Goal: Find specific page/section: Find specific page/section

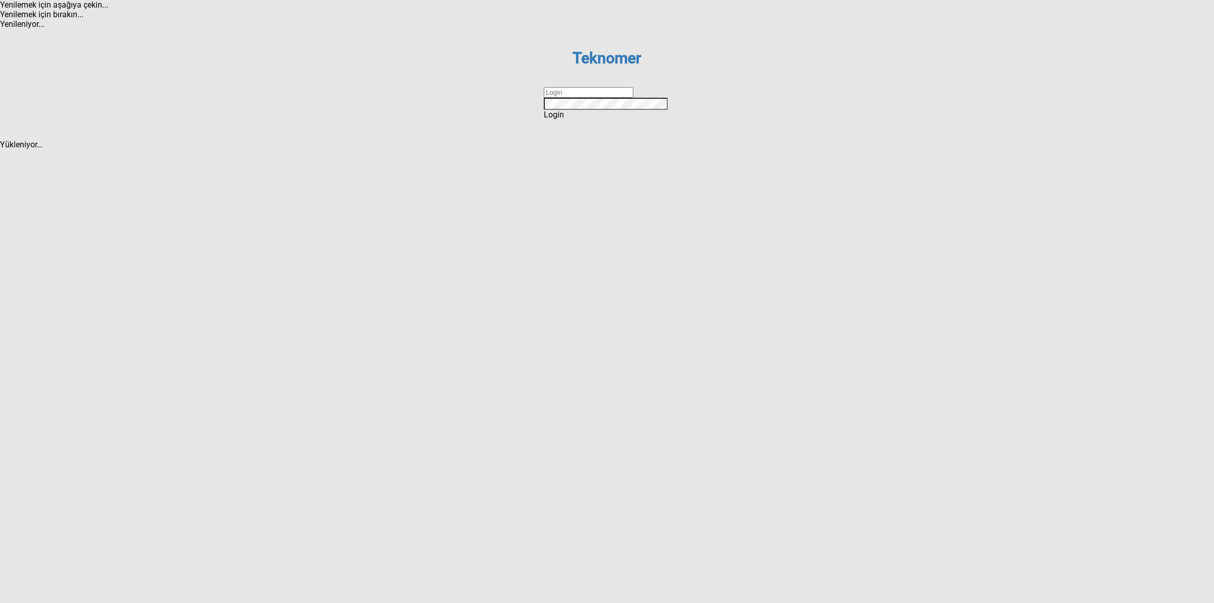
drag, startPoint x: 586, startPoint y: 309, endPoint x: 594, endPoint y: 309, distance: 7.6
click at [586, 98] on input "text" at bounding box center [589, 92] width 90 height 11
type input "DİZEM"
click at [564, 119] on span "Login" at bounding box center [554, 115] width 20 height 10
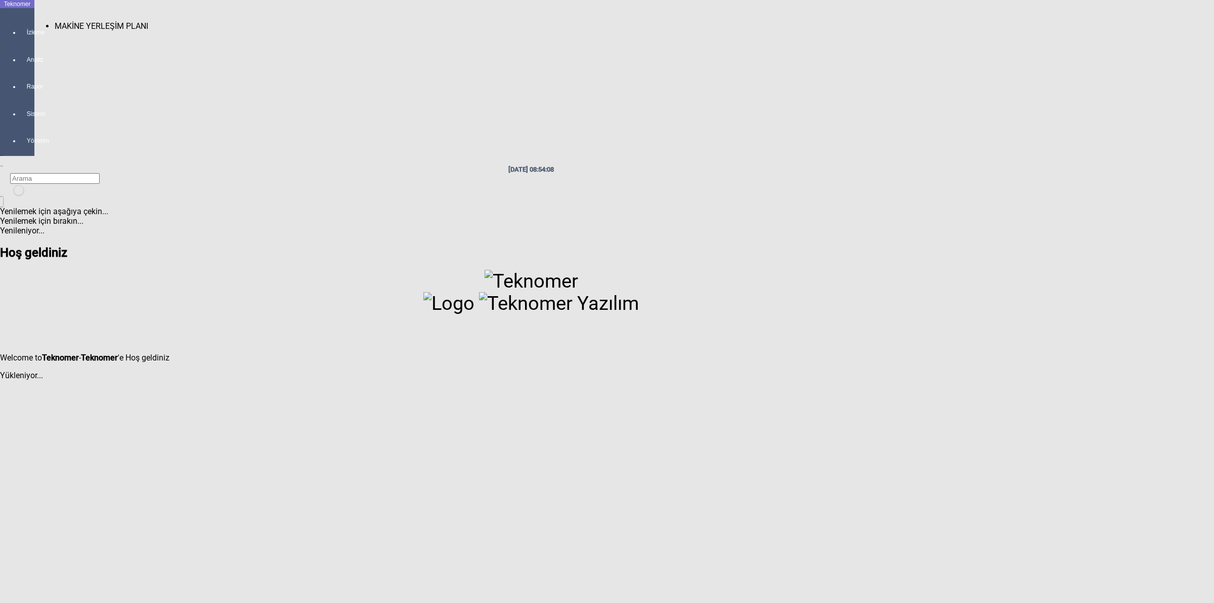
click at [25, 41] on div at bounding box center [27, 41] width 14 height 0
click at [61, 21] on span "MAKİNE YERLEŞİM PLANI" at bounding box center [102, 26] width 94 height 10
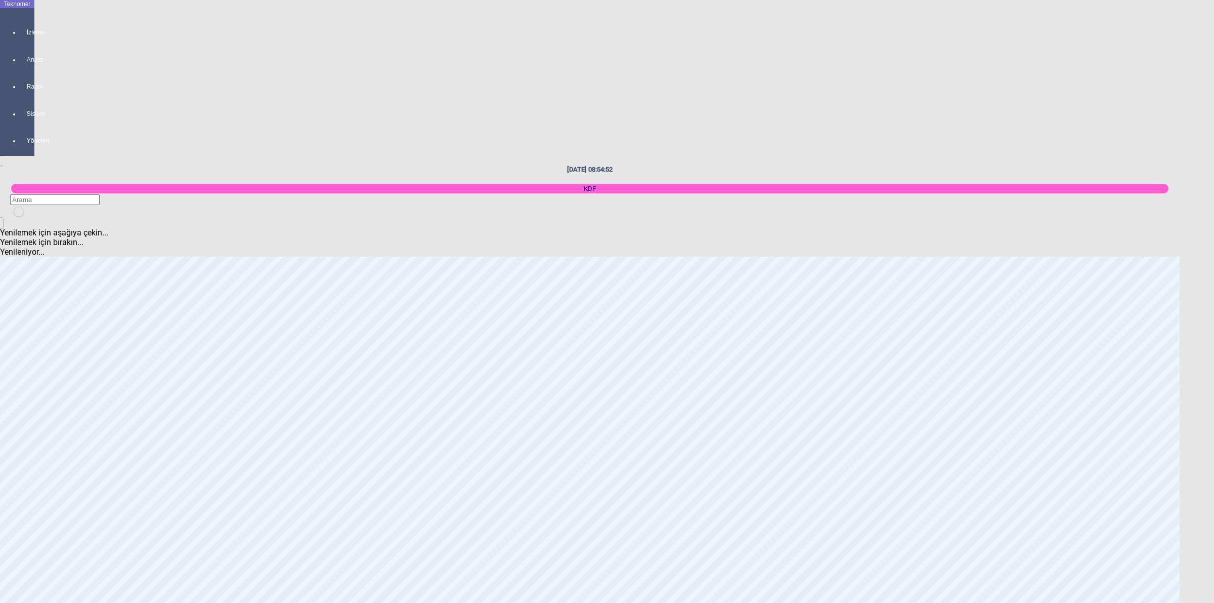
click at [1210, 384] on body "Teknomer İzleme Analiz Rapor Sistem Yönetim [DATE] 08:54:52 KDF Yenilemek için …" at bounding box center [607, 301] width 1214 height 603
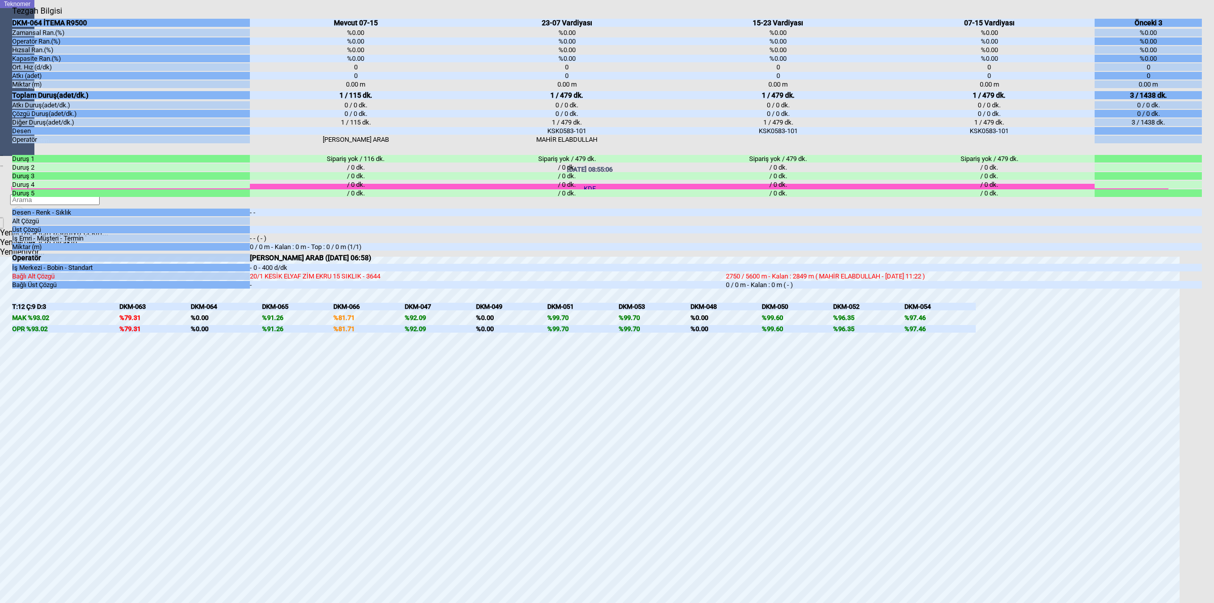
click at [1213, 347] on body "Teknomer İzleme Analiz Rapor Sistem Yönetim [DATE] 08:55:06 KDF Yenilemek için …" at bounding box center [607, 301] width 1214 height 603
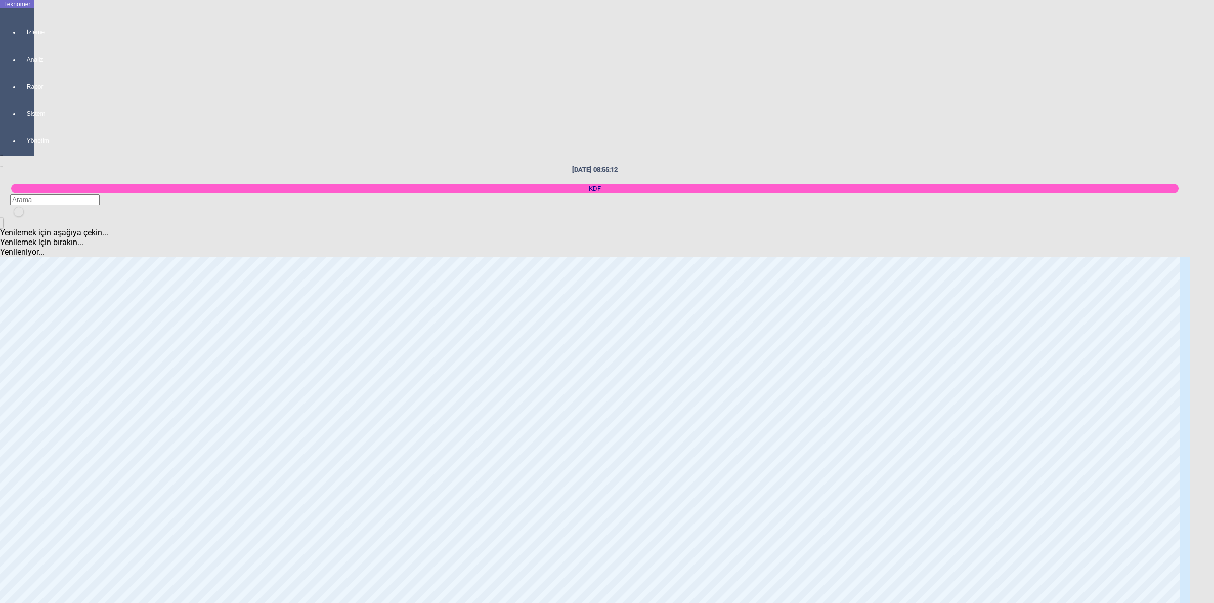
scroll to position [632, 0]
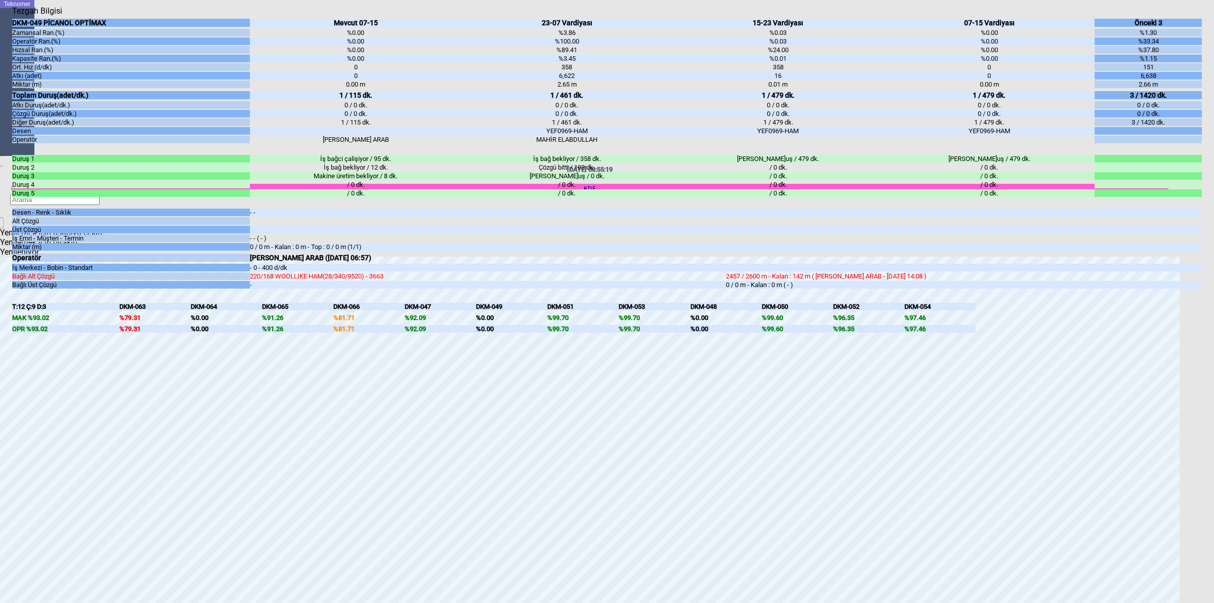
click at [1213, 345] on body "Teknomer İzleme Analiz Rapor Sistem Yönetim [DATE] 08:55:19 KDF Yenilemek için …" at bounding box center [607, 301] width 1214 height 603
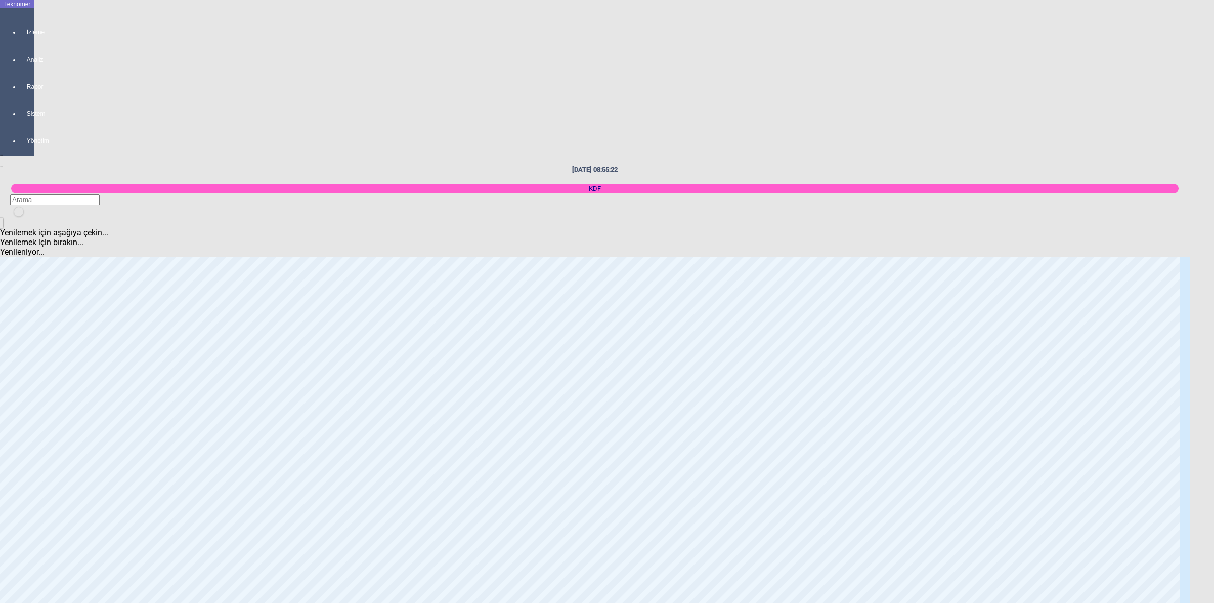
scroll to position [759, 0]
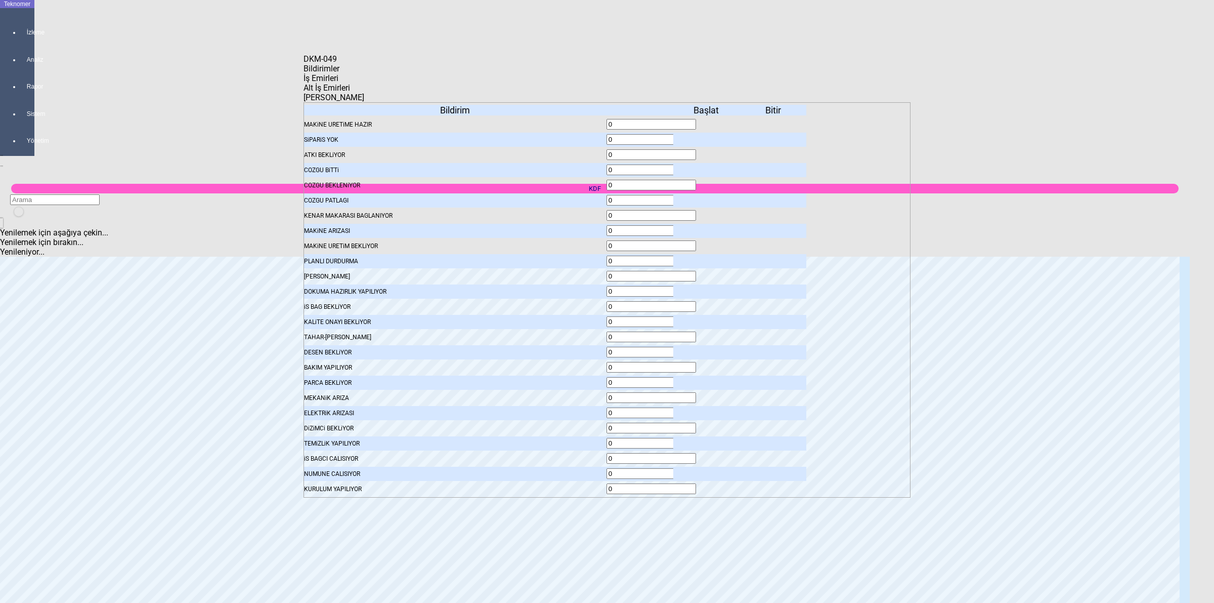
click at [338, 82] on span "İş Emirleri" at bounding box center [321, 78] width 35 height 10
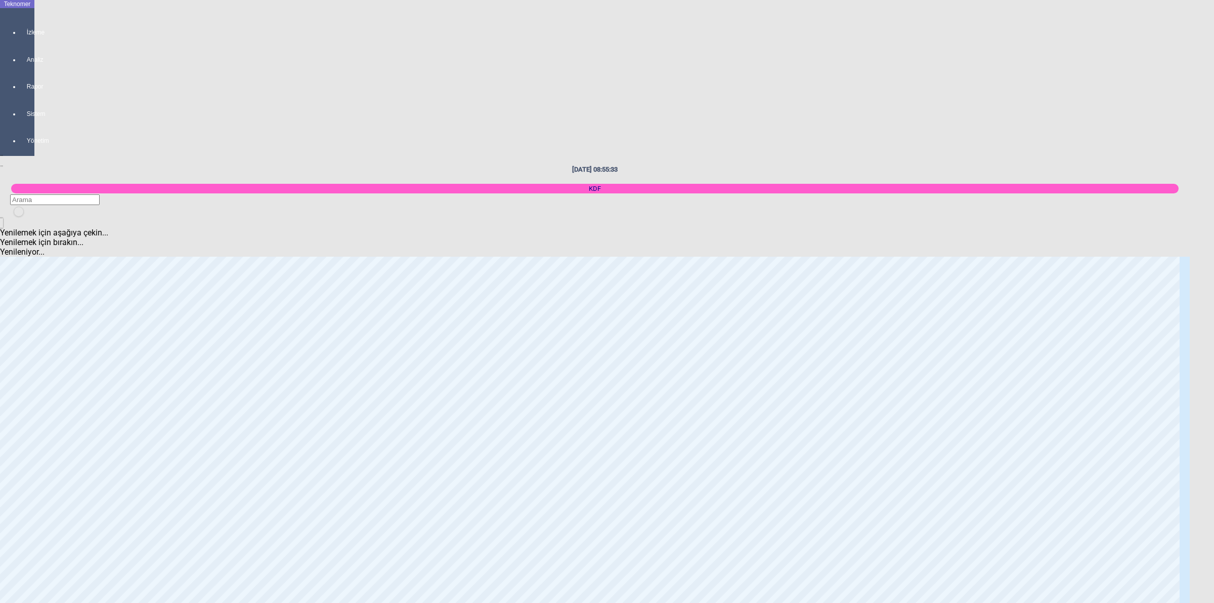
click at [1000, 215] on body "Teknomer İzleme Analiz Rapor Sistem Yönetim [DATE] 08:55:33 KDF Yenilemek için …" at bounding box center [607, 301] width 1214 height 603
click at [1213, 246] on body "Teknomer İzleme Analiz Rapor Sistem Yönetim [DATE] 08:55:55 KDF Yenilemek için …" at bounding box center [607, 301] width 1214 height 603
click at [1213, 398] on body "Teknomer İzleme Analiz Rapor Sistem Yönetim [DATE] 09:08:54 KDF Yenilemek için …" at bounding box center [607, 301] width 1214 height 603
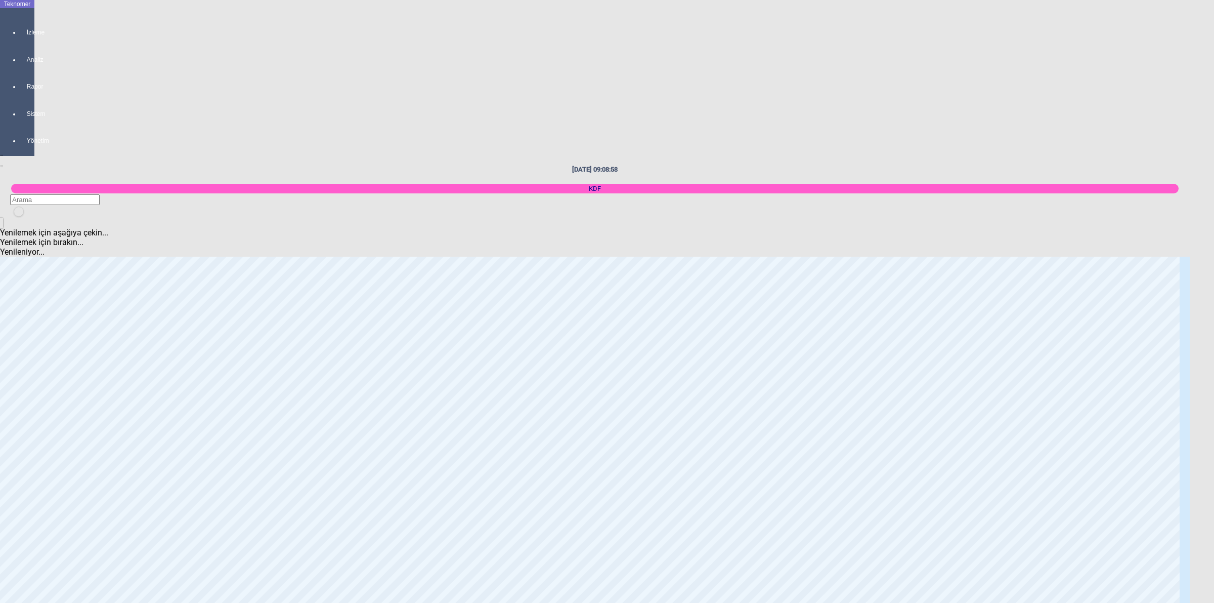
click at [1066, 210] on body "Teknomer İzleme Analiz Rapor Sistem Yönetim [DATE] 09:08:58 KDF Yenilemek için …" at bounding box center [607, 301] width 1214 height 603
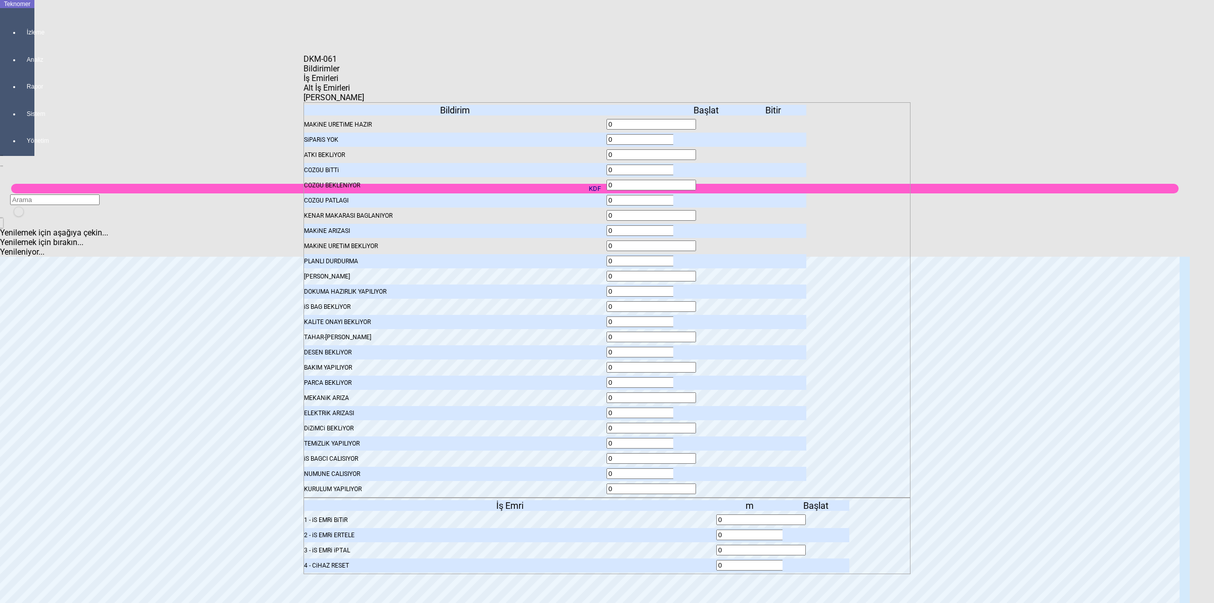
click at [1107, 140] on body "Teknomer İzleme Analiz Rapor Sistem Yönetim [DATE] 09:09:07 KDF Yenilemek için …" at bounding box center [607, 301] width 1214 height 603
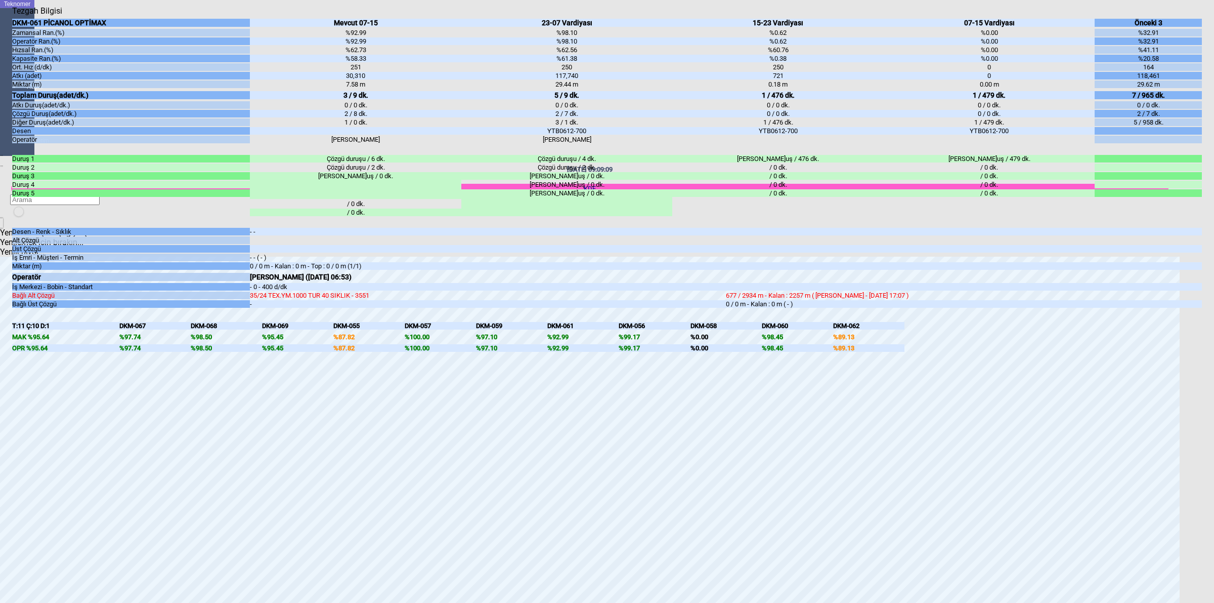
click at [1213, 271] on body "Teknomer İzleme Analiz Rapor Sistem Yönetim [DATE] 09:09:09 KDF Yenilemek için …" at bounding box center [607, 301] width 1214 height 603
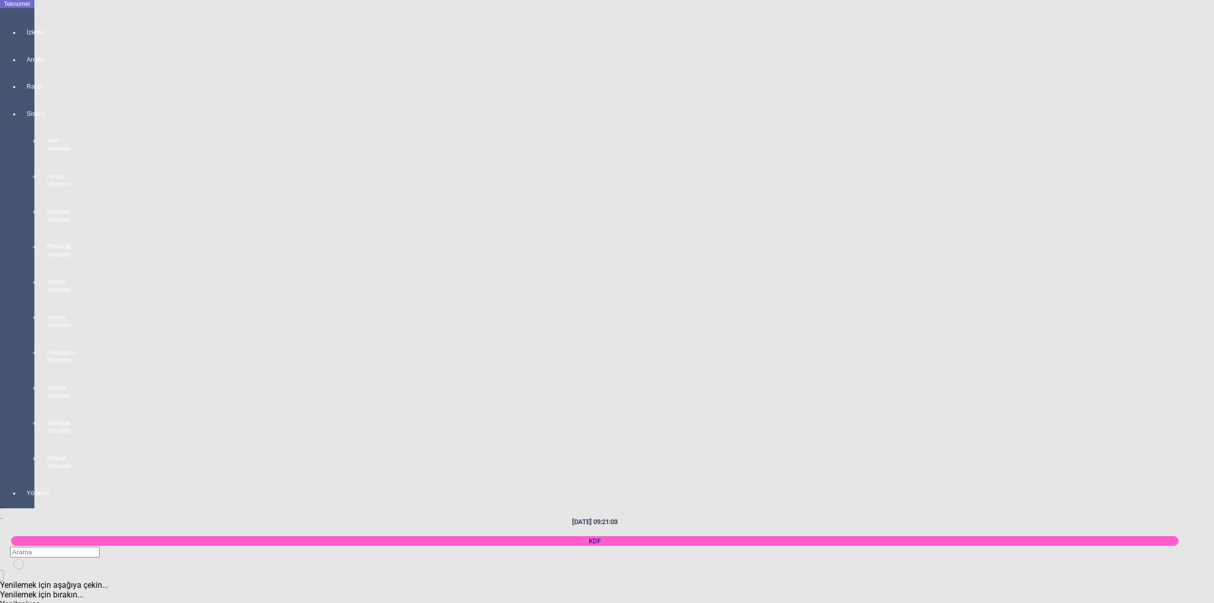
scroll to position [759, 0]
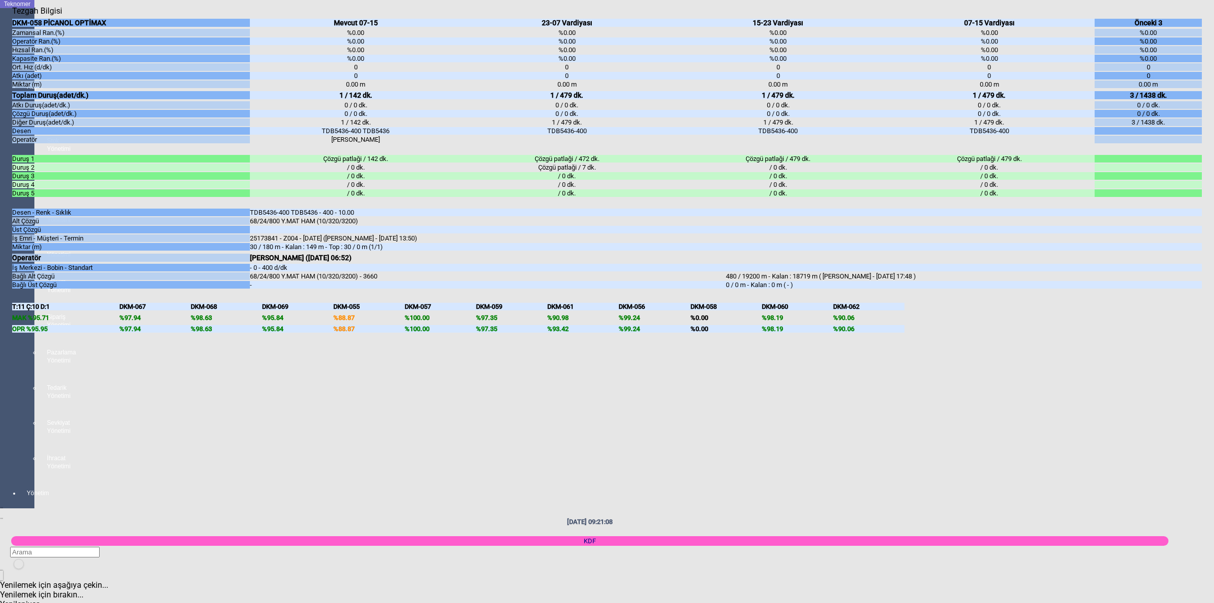
click at [1213, 341] on body "Teknomer İzleme Analiz Rapor Sistem Stok Yönetimi Hesap Yönetimi Ekipman Yöneti…" at bounding box center [607, 301] width 1214 height 603
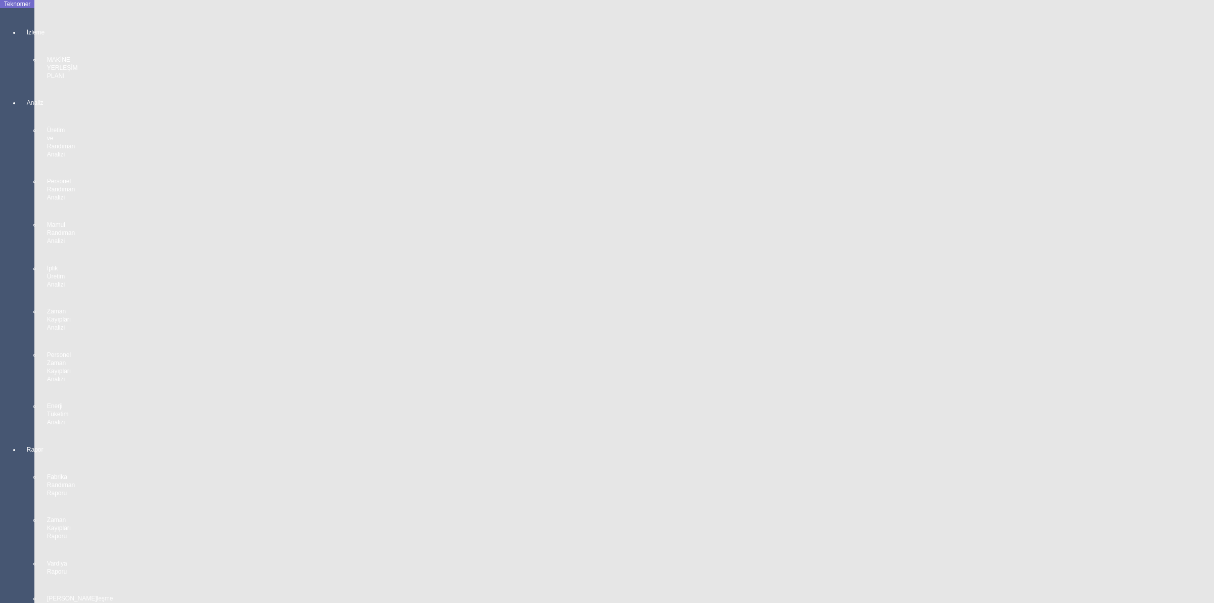
scroll to position [1265, 0]
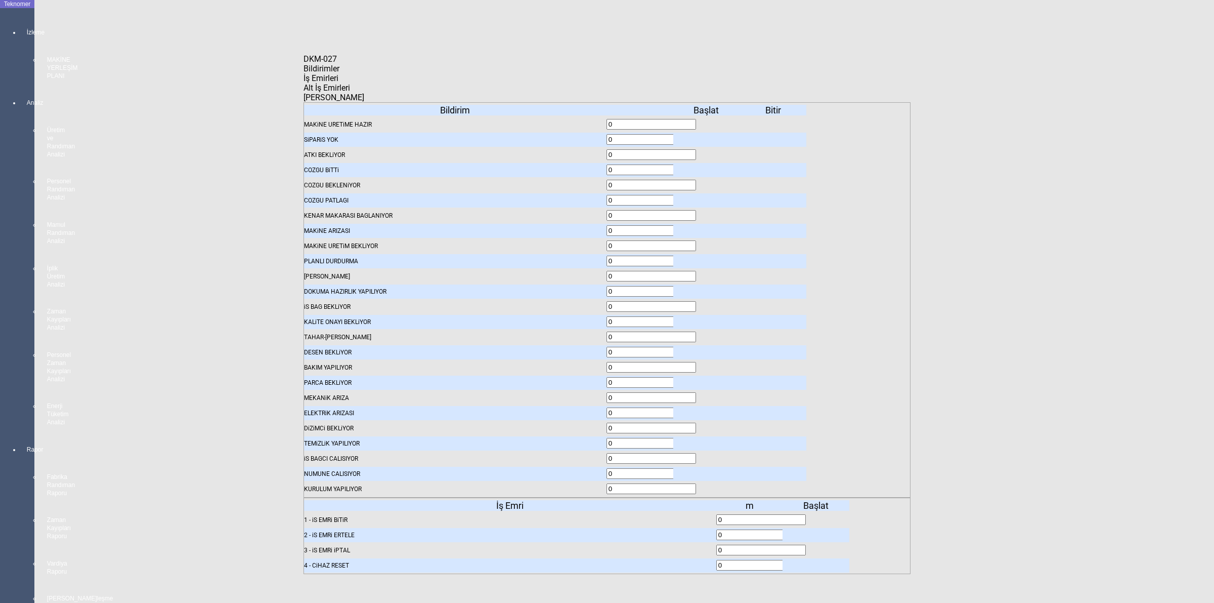
click at [817, 516] on icon at bounding box center [817, 519] width 0 height 7
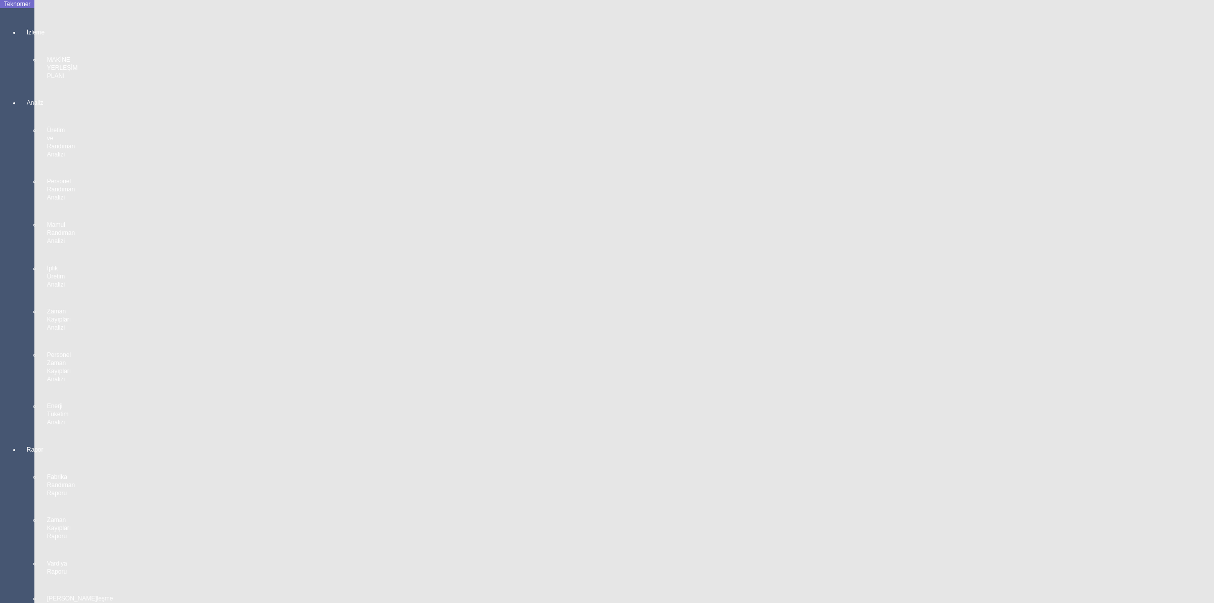
scroll to position [569, 0]
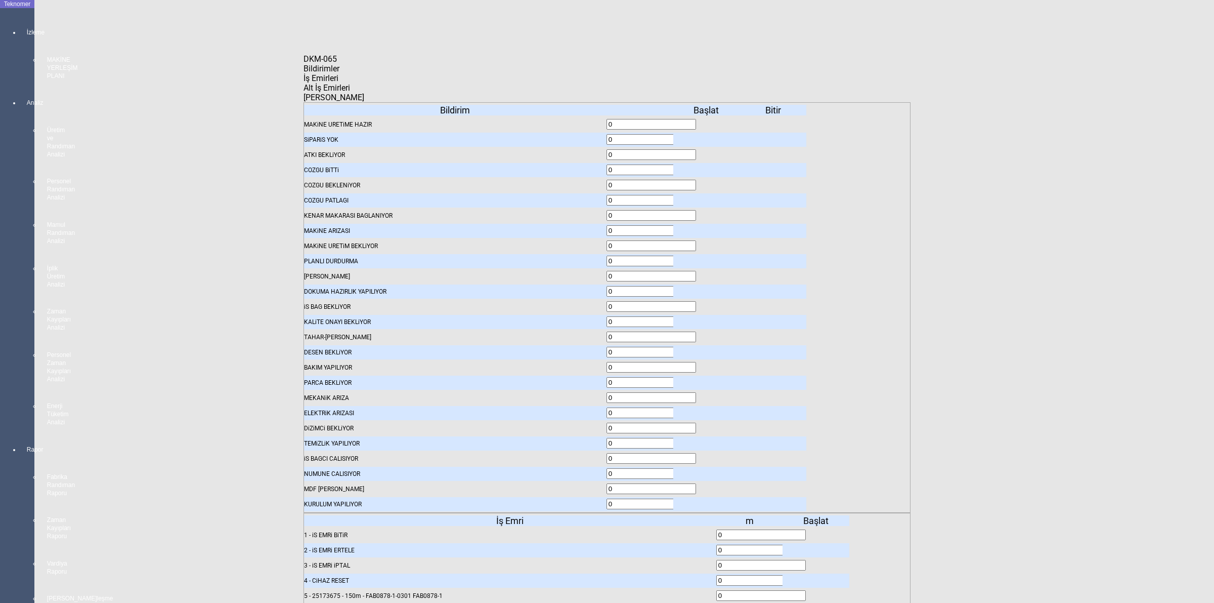
click at [1127, 165] on body "Teknomer İzleme MAKİNE YERLEŞİM PLANI Analiz Üretim ve Randıman Analizi Persone…" at bounding box center [607, 301] width 1214 height 603
